Goal: Task Accomplishment & Management: Use online tool/utility

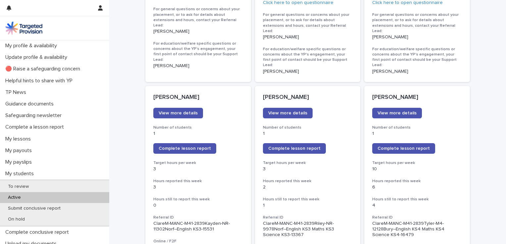
scroll to position [482, 0]
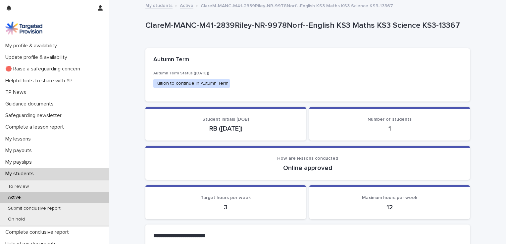
click at [32, 174] on p "My students" at bounding box center [21, 174] width 36 height 6
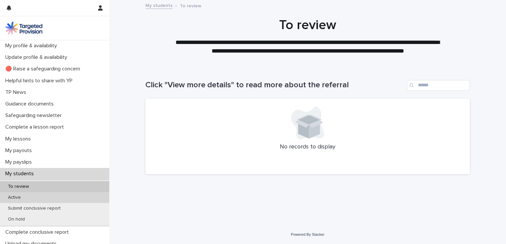
click at [25, 195] on p "Active" at bounding box center [15, 198] width 24 height 6
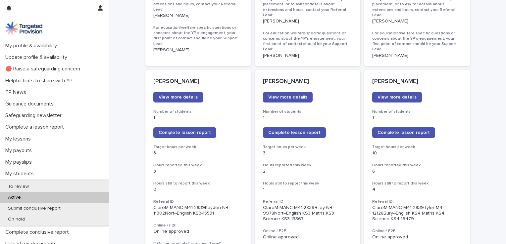
scroll to position [504, 0]
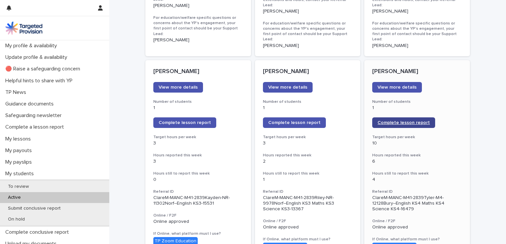
click at [419, 121] on span "Complete lesson report" at bounding box center [404, 123] width 52 height 5
